Goal: Task Accomplishment & Management: Use online tool/utility

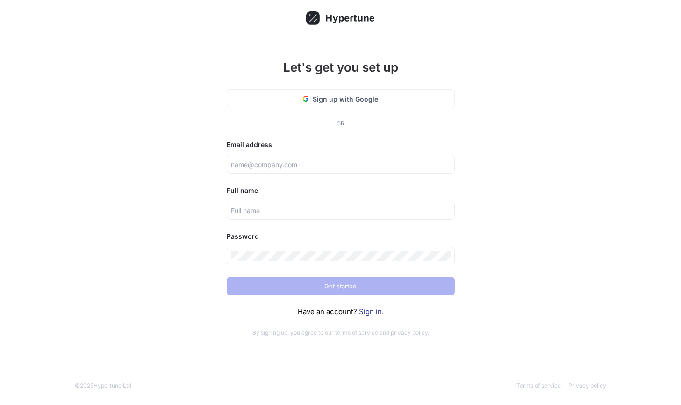
click at [72, 39] on div "Let's get you set up Sign up with Google OR Email address Full name Password Ge…" at bounding box center [340, 202] width 681 height 405
type input "[PERSON_NAME][EMAIL_ADDRESS][DOMAIN_NAME]"
click at [370, 311] on link "Sign in" at bounding box center [370, 311] width 23 height 9
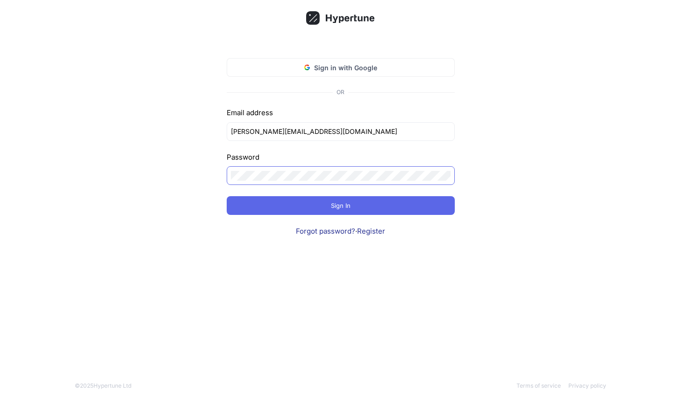
click input "submit" at bounding box center [0, 0] width 0 height 0
click at [388, 182] on div at bounding box center [341, 175] width 228 height 19
click at [202, 173] on div "Invalid credentials provided. Sign in with Google OR Email address [PERSON_NAME…" at bounding box center [340, 202] width 681 height 405
click input "submit" at bounding box center [0, 0] width 0 height 0
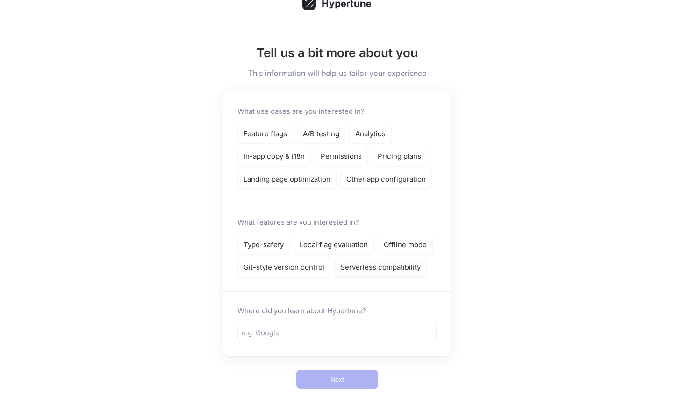
scroll to position [36, 0]
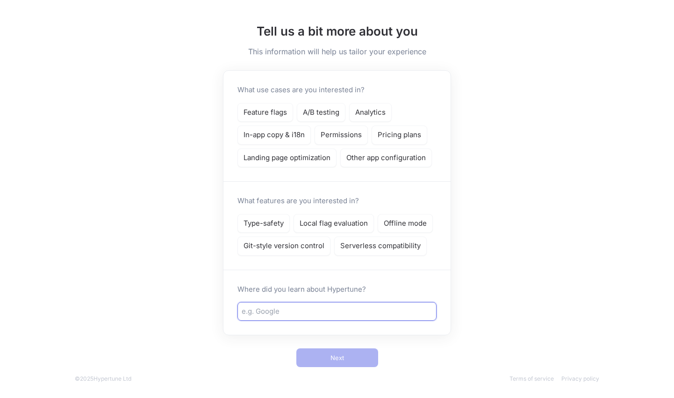
click at [340, 314] on input "text" at bounding box center [337, 311] width 191 height 11
click at [275, 113] on p "Feature flags" at bounding box center [265, 112] width 43 height 11
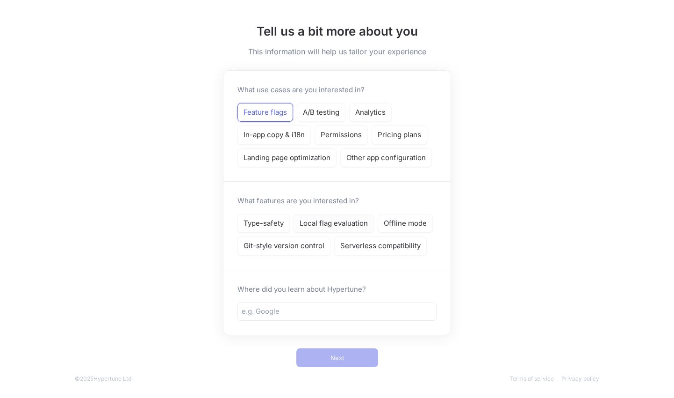
click at [341, 226] on p "Local flag evaluation" at bounding box center [334, 223] width 68 height 11
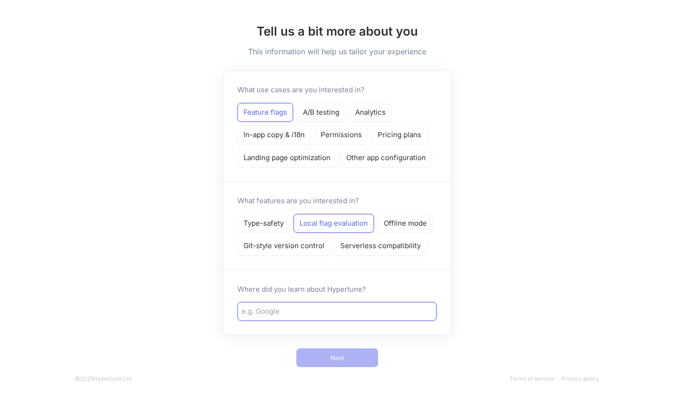
click at [337, 311] on input "text" at bounding box center [337, 311] width 191 height 11
type input "Work"
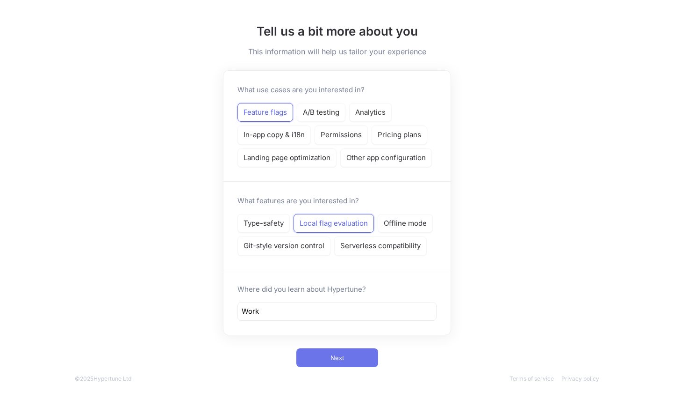
click at [344, 355] on span "Next" at bounding box center [338, 358] width 14 height 6
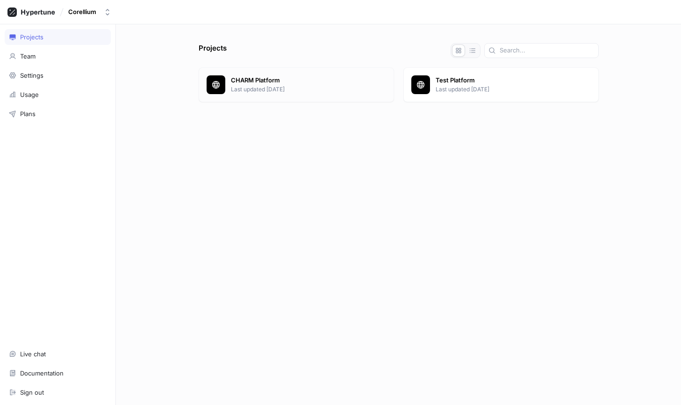
click at [301, 90] on p "Last updated [DATE]" at bounding box center [308, 89] width 155 height 8
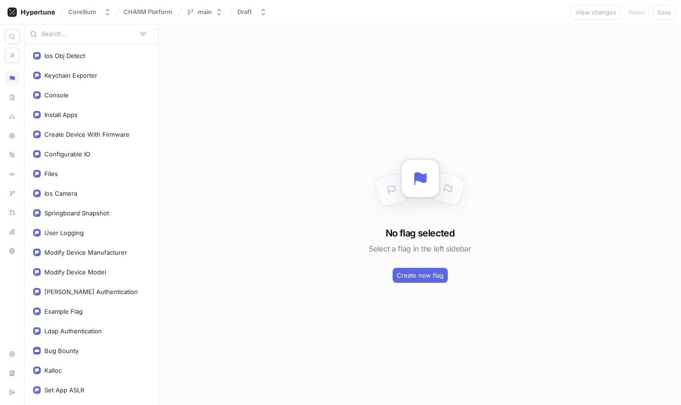
click at [78, 30] on input "text" at bounding box center [88, 33] width 95 height 9
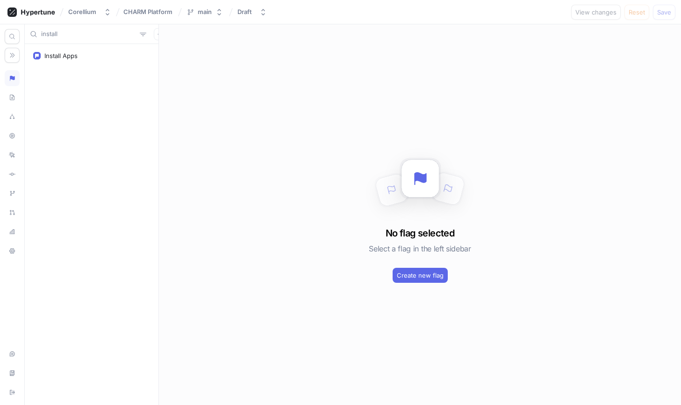
type input "install"
click at [40, 49] on div "Install Apps" at bounding box center [91, 55] width 129 height 19
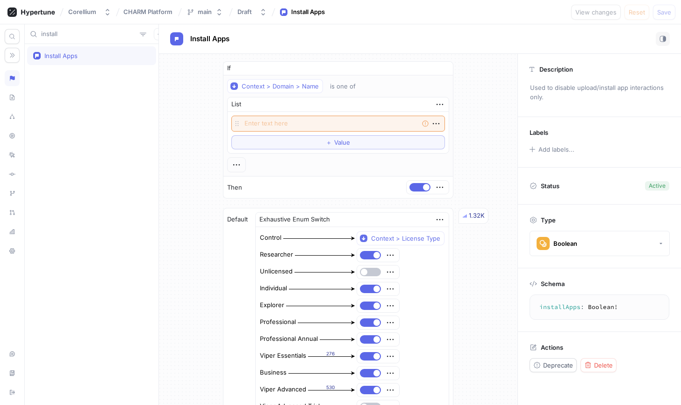
type textarea "x"
